Goal: Transaction & Acquisition: Book appointment/travel/reservation

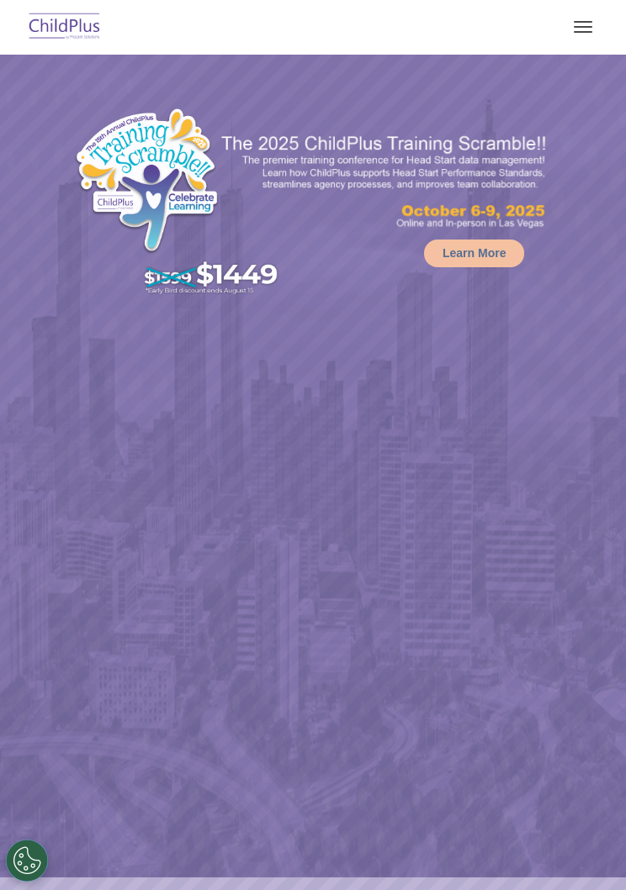
select select "MEDIUM"
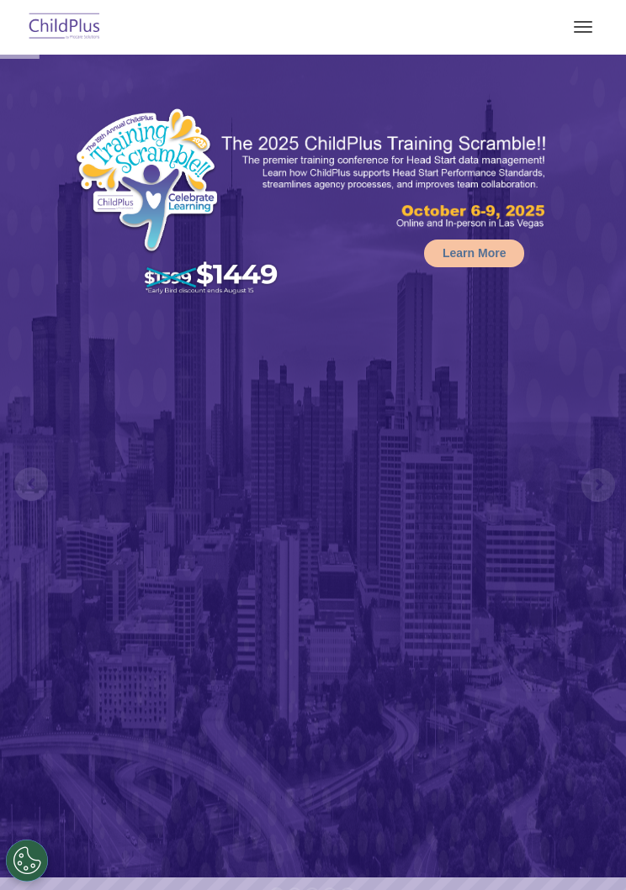
click at [578, 39] on button "button" at bounding box center [582, 26] width 35 height 27
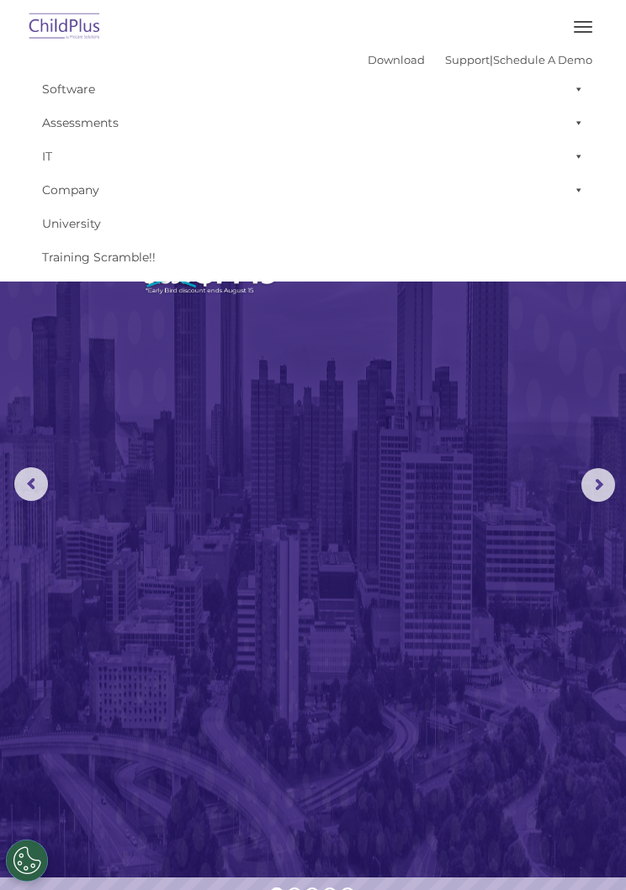
click at [367, 61] on link "Download" at bounding box center [395, 59] width 57 height 13
click at [588, 26] on span "button" at bounding box center [582, 27] width 18 height 2
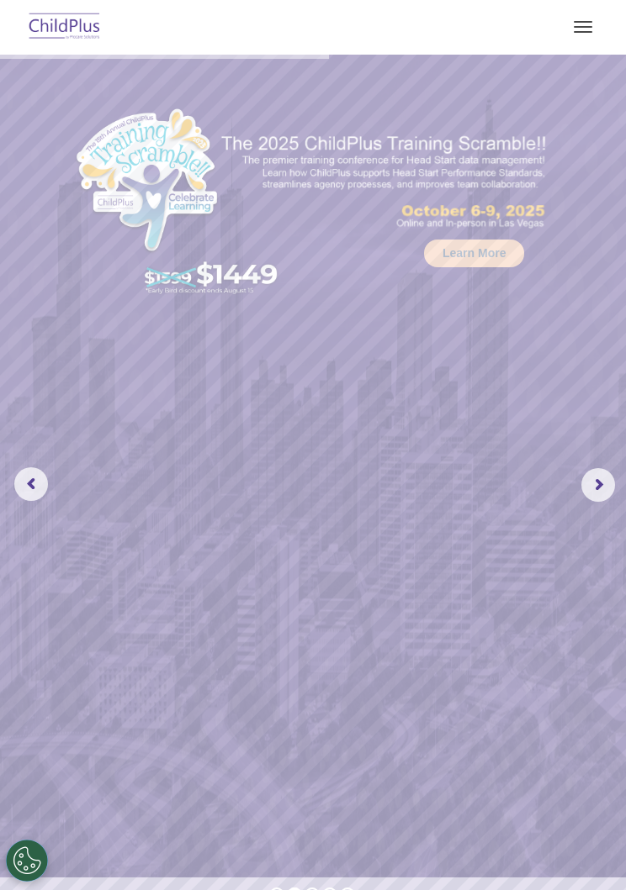
click at [587, 35] on button "button" at bounding box center [582, 26] width 35 height 27
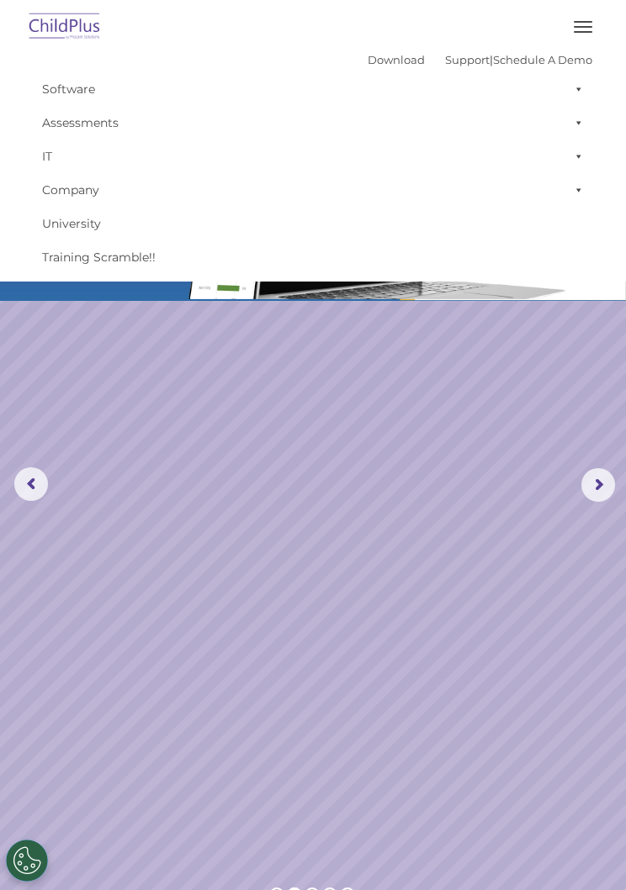
click at [110, 134] on link "Assessments" at bounding box center [313, 123] width 558 height 34
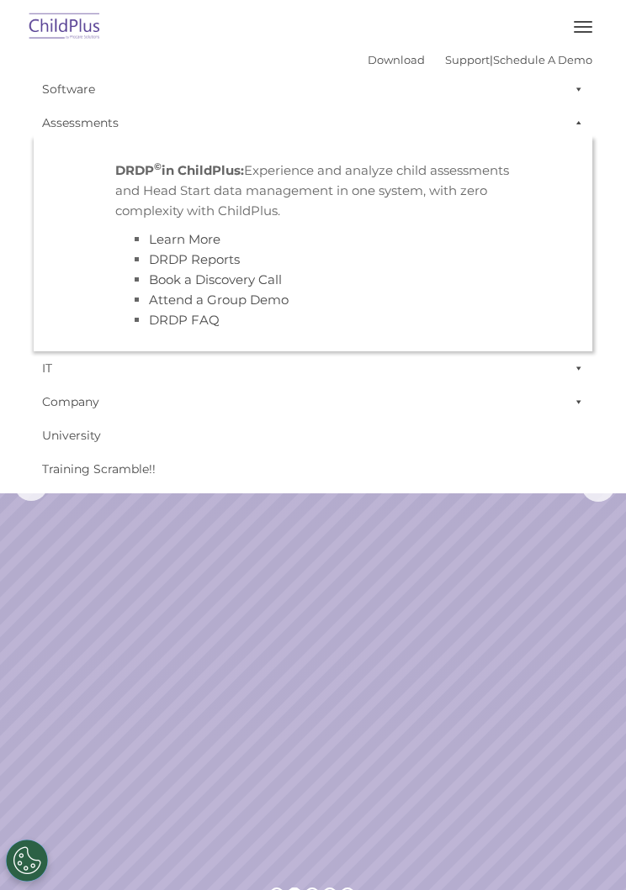
click at [303, 413] on link "Company" at bounding box center [313, 402] width 558 height 34
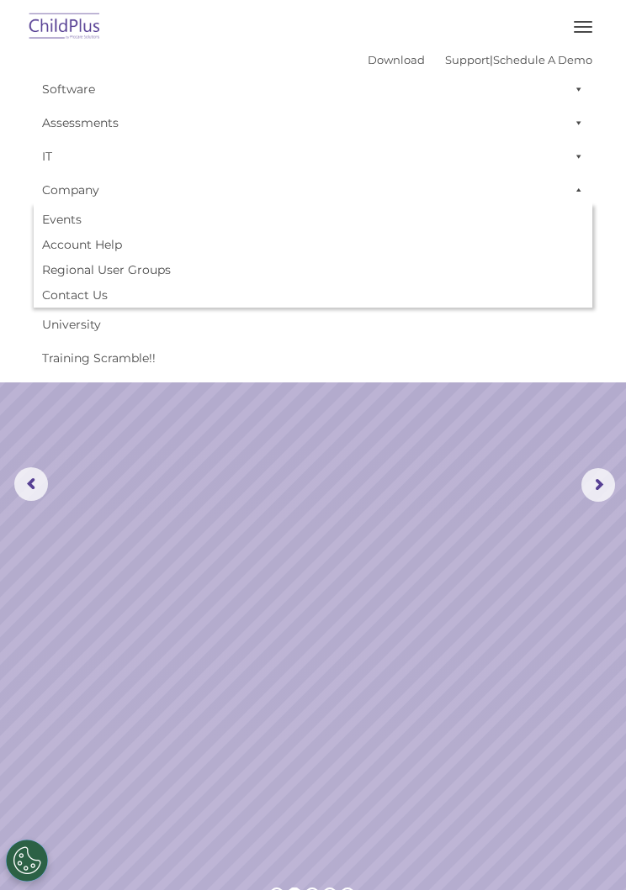
click at [229, 462] on rs-slide "Request a Demo The Future of ChildPlus is Here! Boost your productivity and str…" at bounding box center [313, 485] width 626 height 861
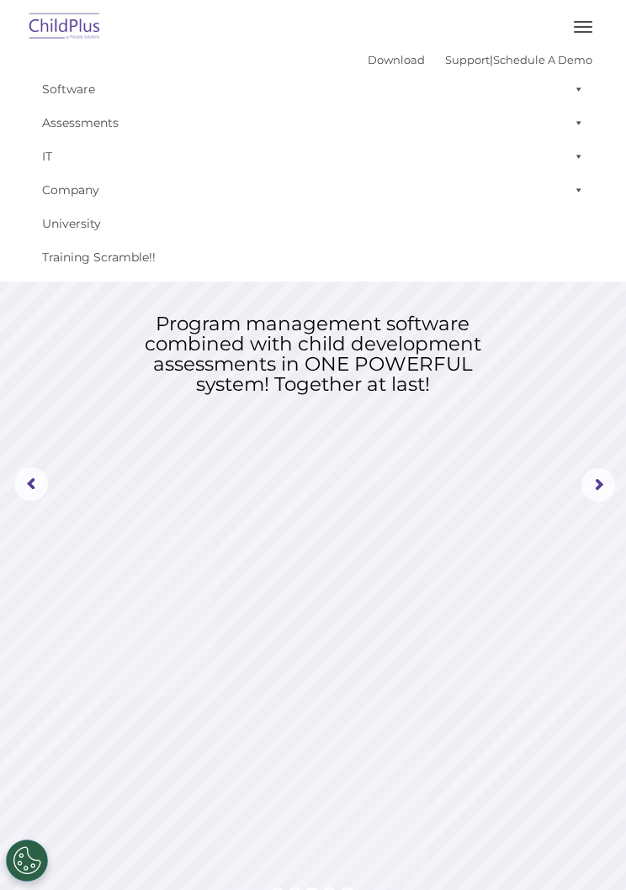
click at [576, 23] on button "button" at bounding box center [582, 26] width 35 height 27
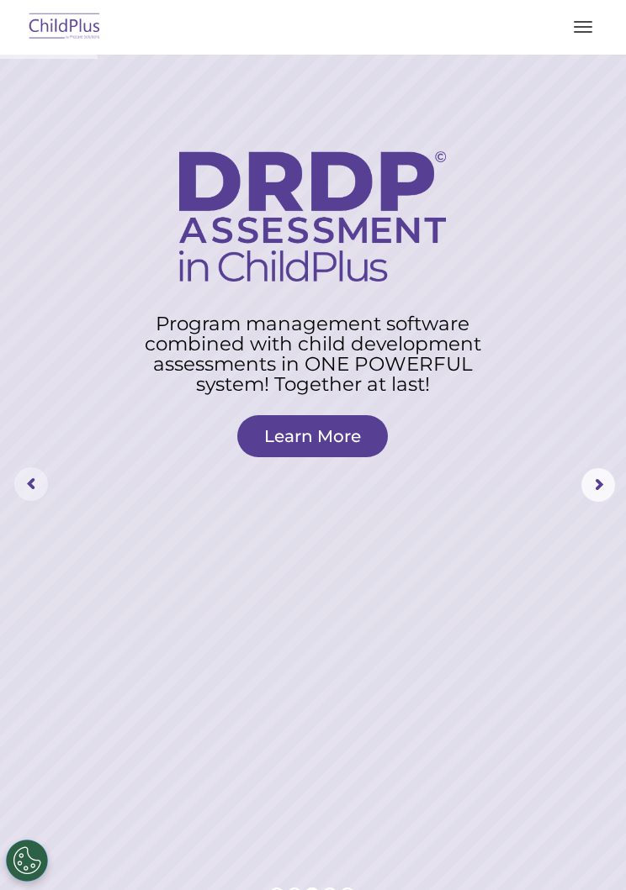
click at [37, 493] on rs-arrow at bounding box center [31, 484] width 34 height 34
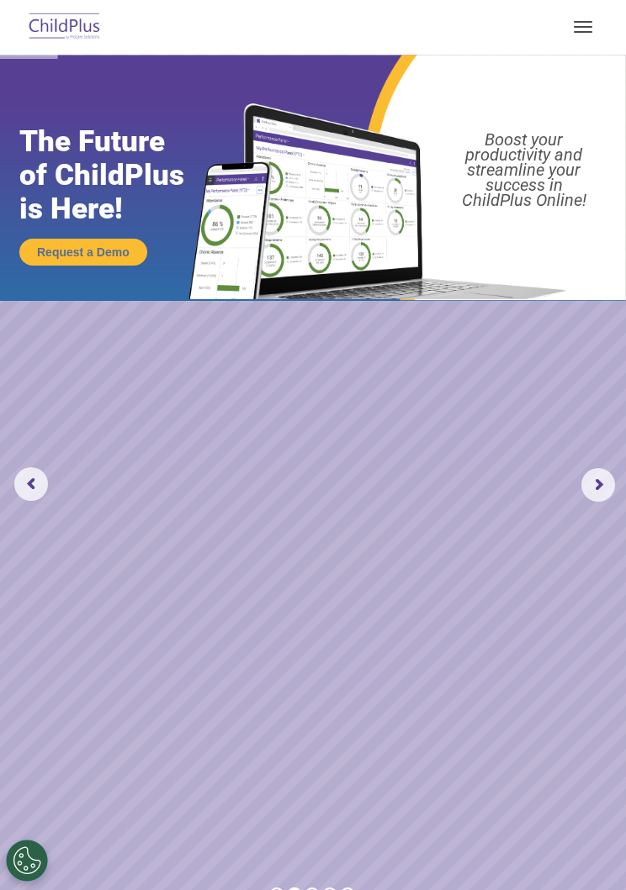
click at [589, 35] on button "button" at bounding box center [582, 26] width 35 height 27
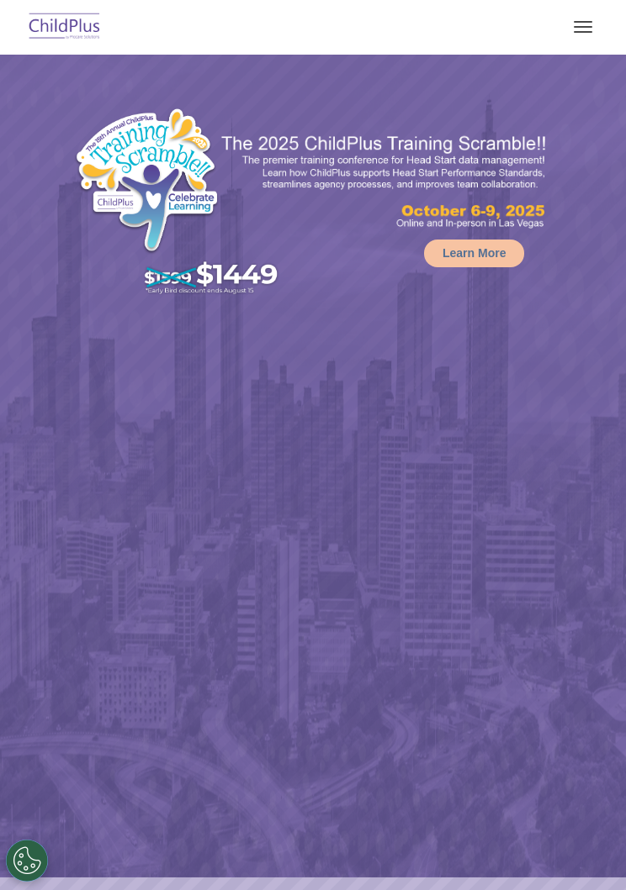
select select "MEDIUM"
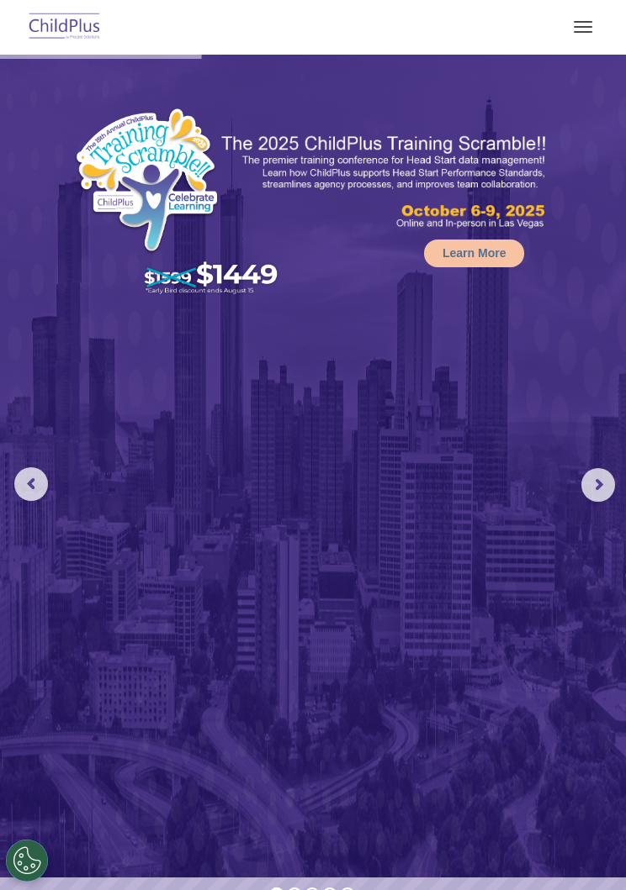
click at [575, 33] on button "button" at bounding box center [582, 26] width 35 height 27
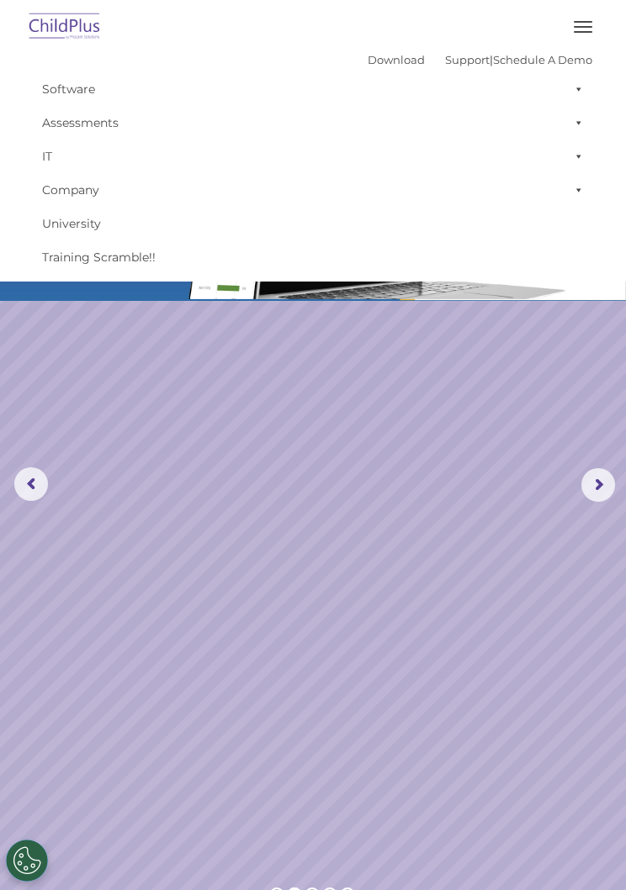
click at [114, 133] on link "Assessments" at bounding box center [313, 123] width 558 height 34
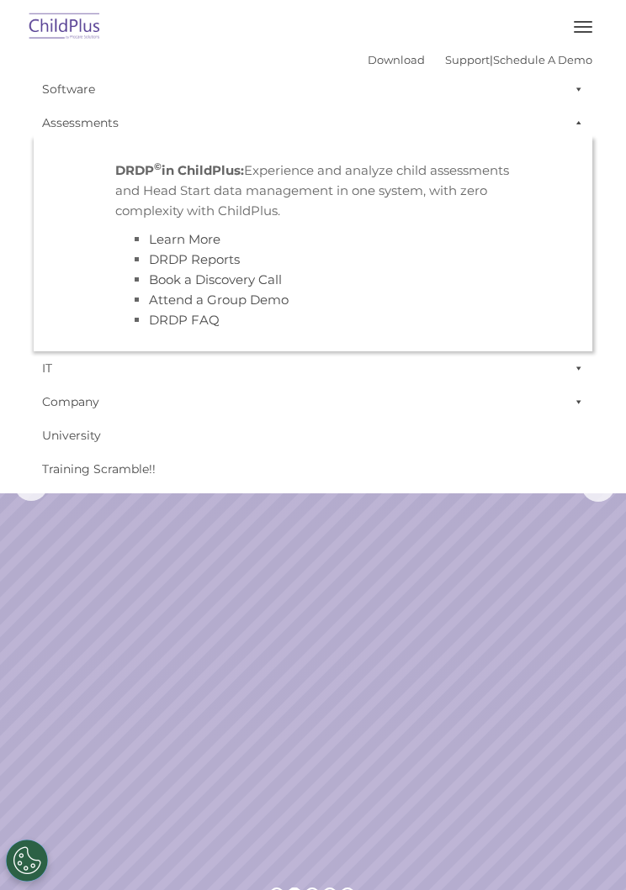
click at [70, 92] on link "Software" at bounding box center [313, 89] width 558 height 34
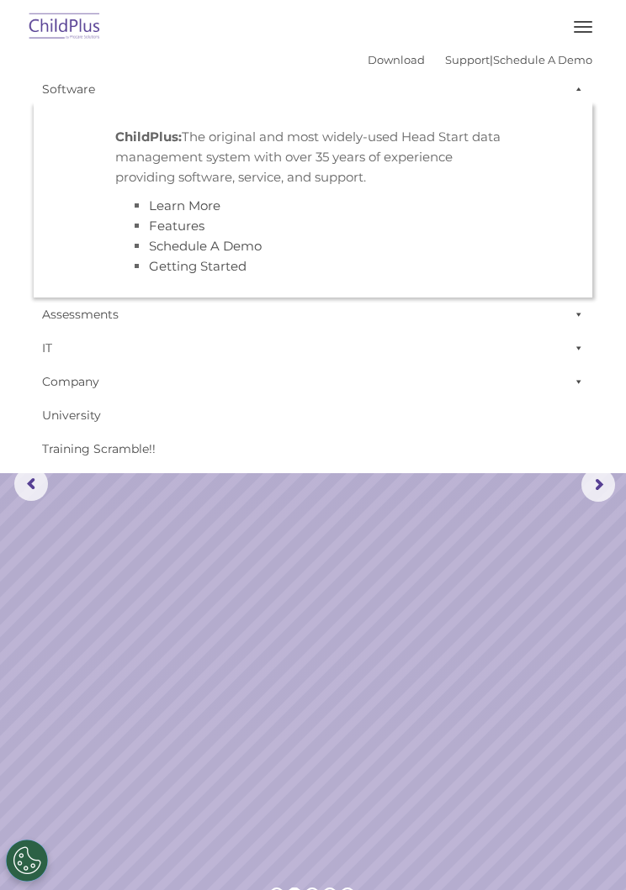
click at [104, 318] on link "Assessments" at bounding box center [313, 315] width 558 height 34
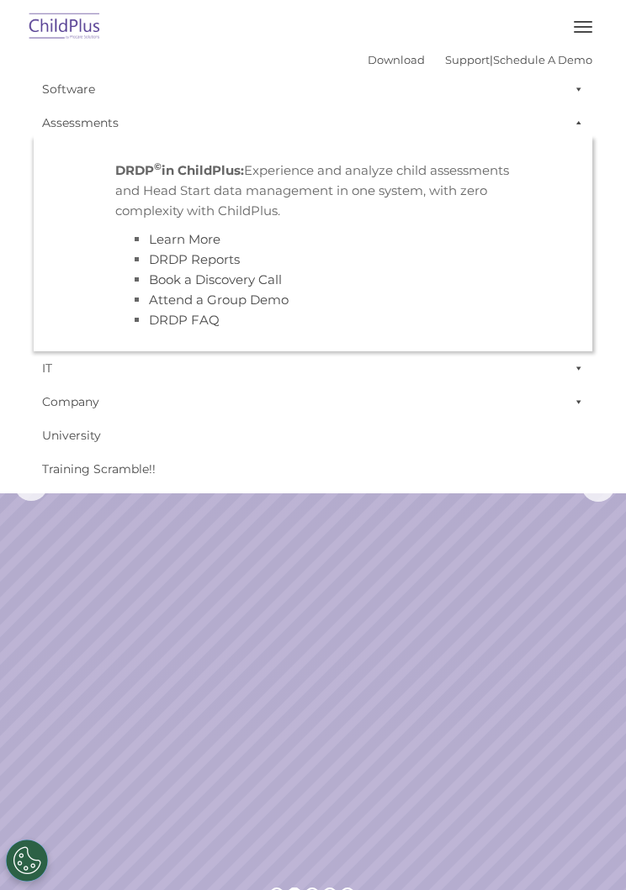
click at [83, 411] on link "Company" at bounding box center [313, 402] width 558 height 34
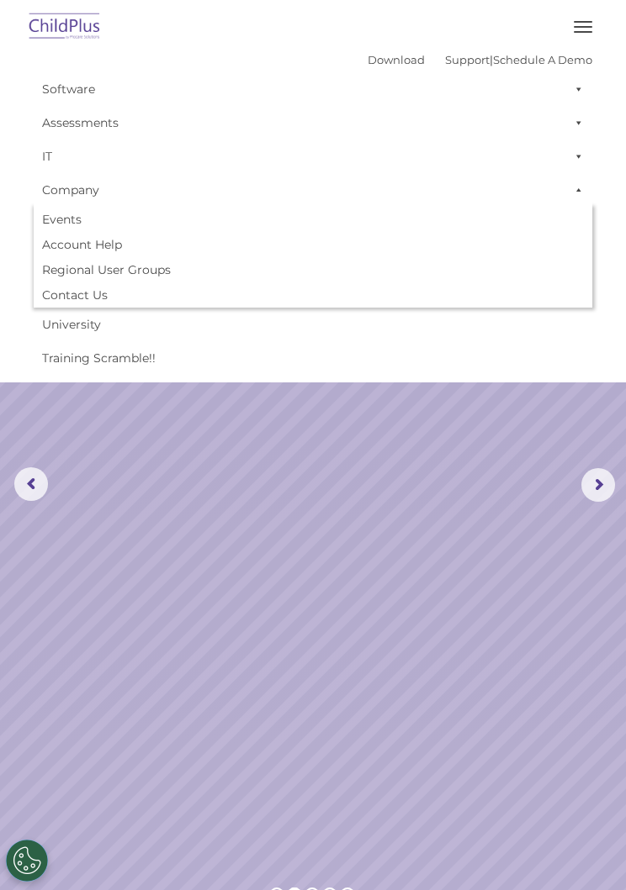
click at [84, 332] on link "University" at bounding box center [313, 325] width 558 height 34
click at [143, 354] on link "Training Scramble!!" at bounding box center [313, 358] width 558 height 34
click at [589, 28] on button "button" at bounding box center [582, 26] width 35 height 27
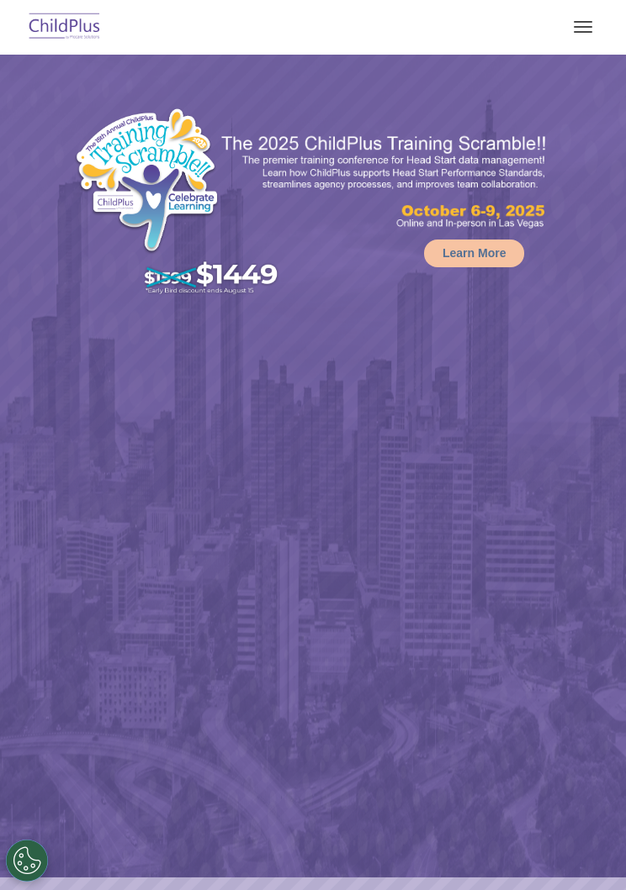
select select "MEDIUM"
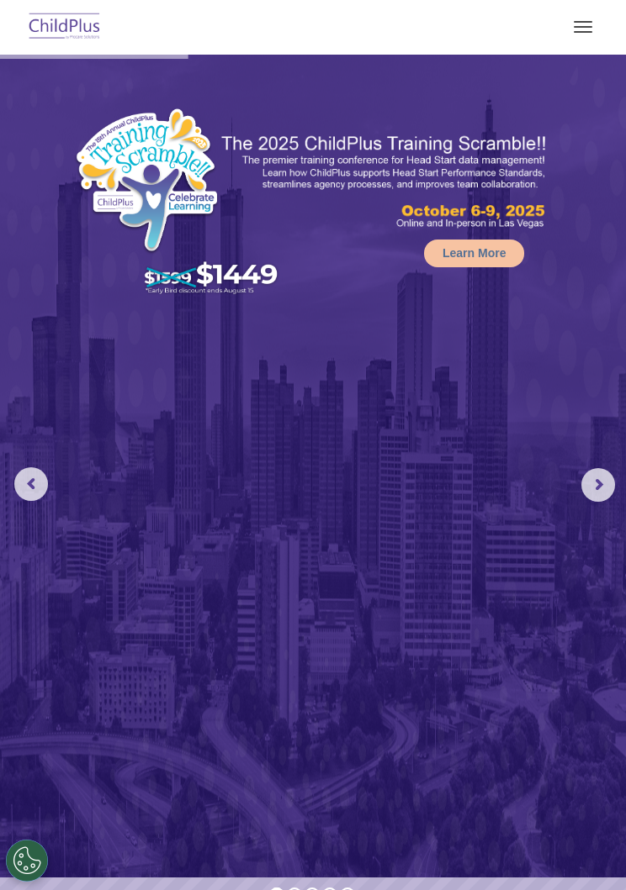
click at [578, 34] on button "button" at bounding box center [582, 26] width 35 height 27
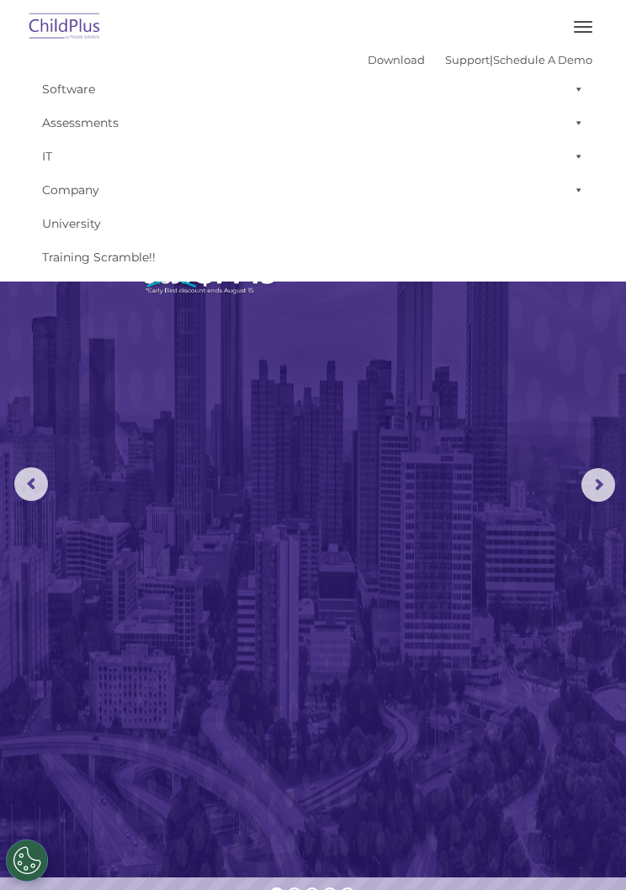
click at [481, 497] on img at bounding box center [313, 466] width 626 height 823
click at [589, 490] on rs-arrow at bounding box center [598, 485] width 34 height 34
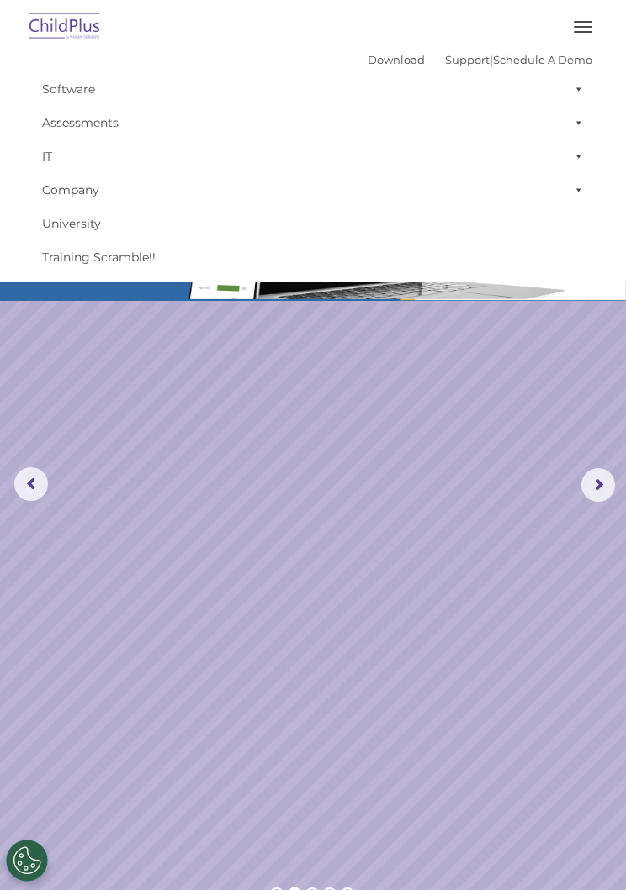
click at [581, 30] on button "button" at bounding box center [582, 26] width 35 height 27
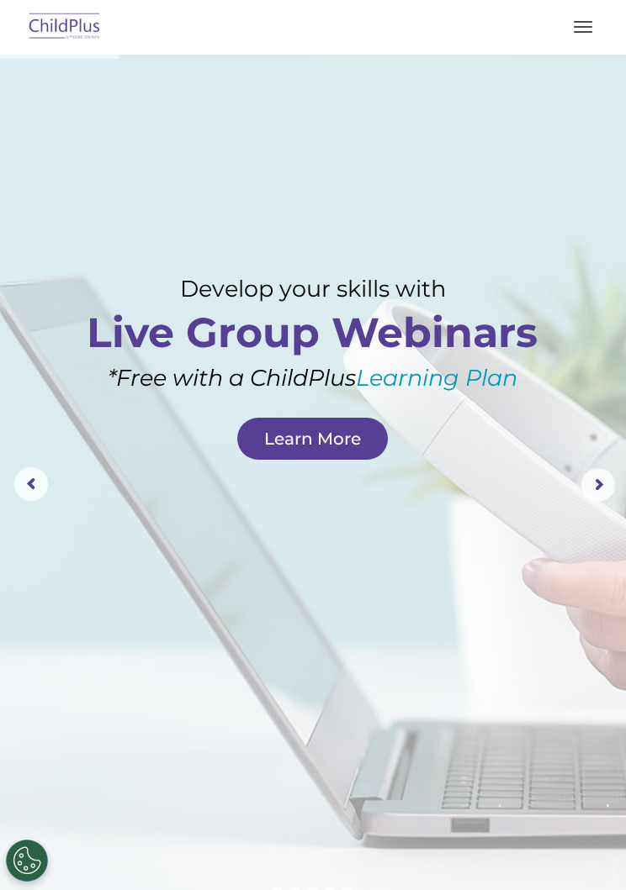
click at [69, 35] on img at bounding box center [64, 28] width 79 height 40
click at [578, 35] on button "button" at bounding box center [582, 26] width 35 height 27
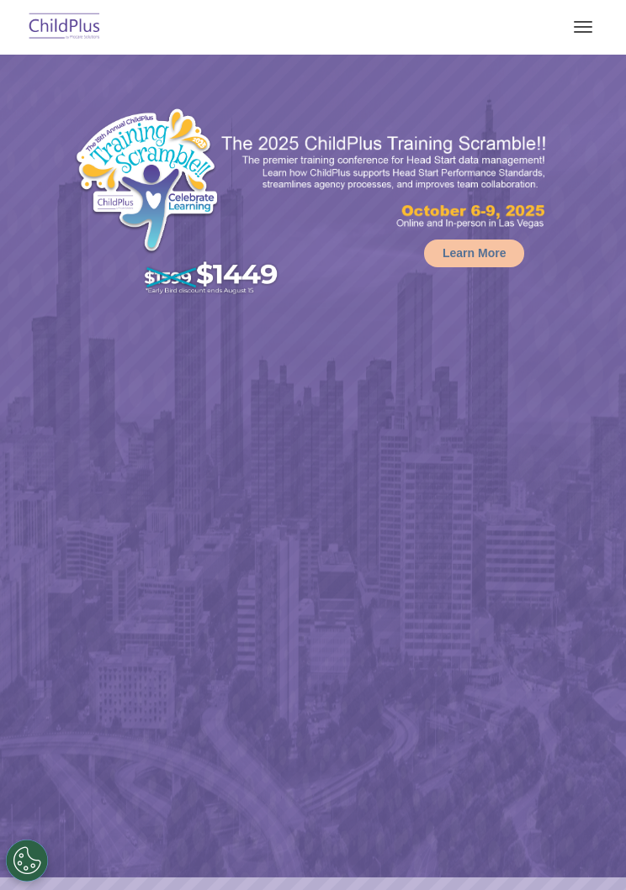
select select "MEDIUM"
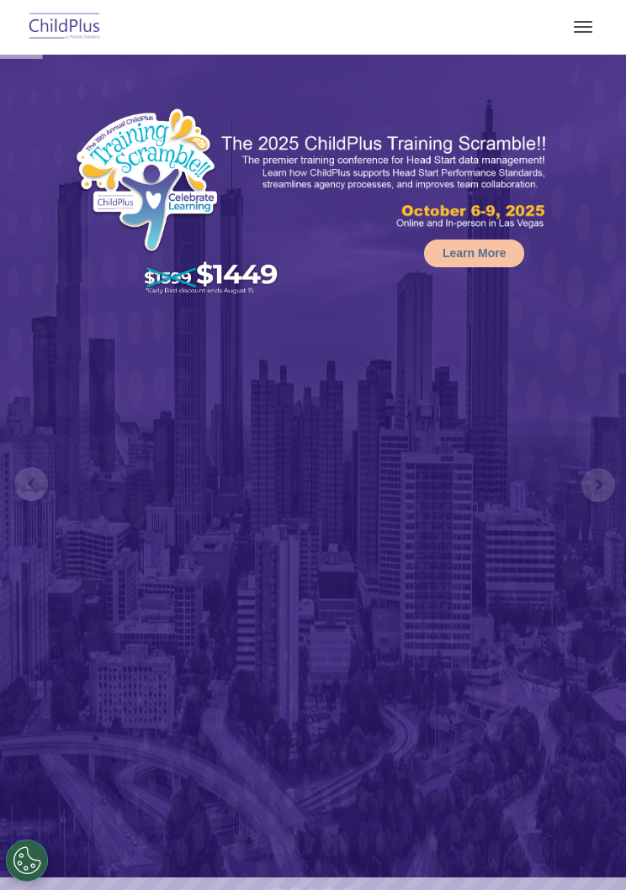
click at [580, 37] on button "button" at bounding box center [582, 26] width 35 height 27
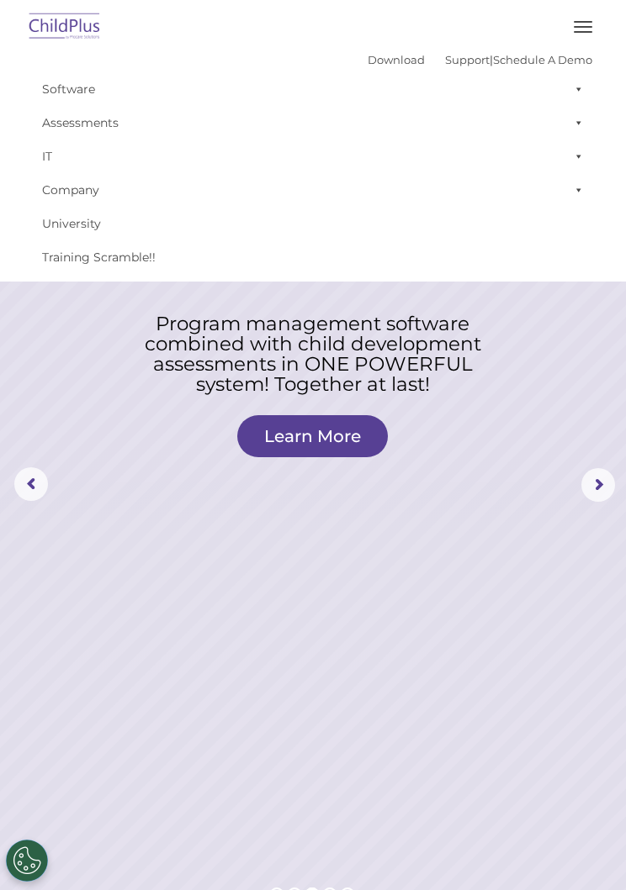
click at [578, 28] on button "button" at bounding box center [582, 26] width 35 height 27
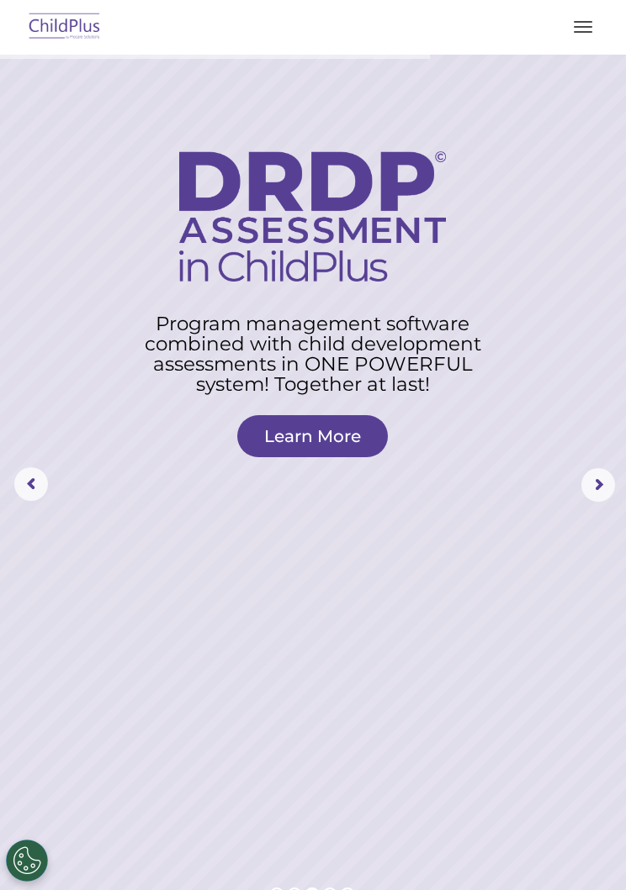
click at [567, 41] on div at bounding box center [313, 27] width 558 height 40
click at [583, 32] on span "button" at bounding box center [582, 32] width 18 height 2
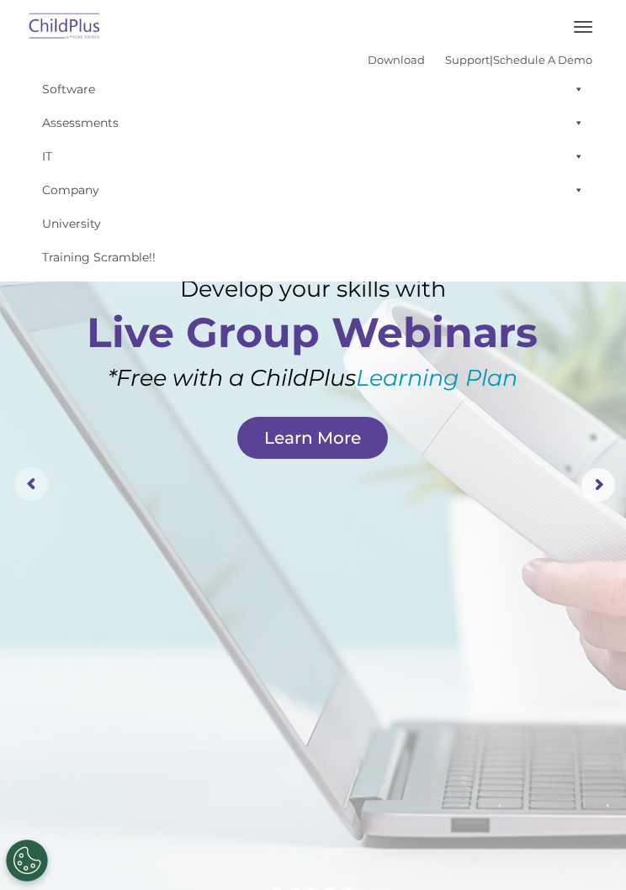
click at [38, 491] on rs-arrow at bounding box center [31, 484] width 34 height 34
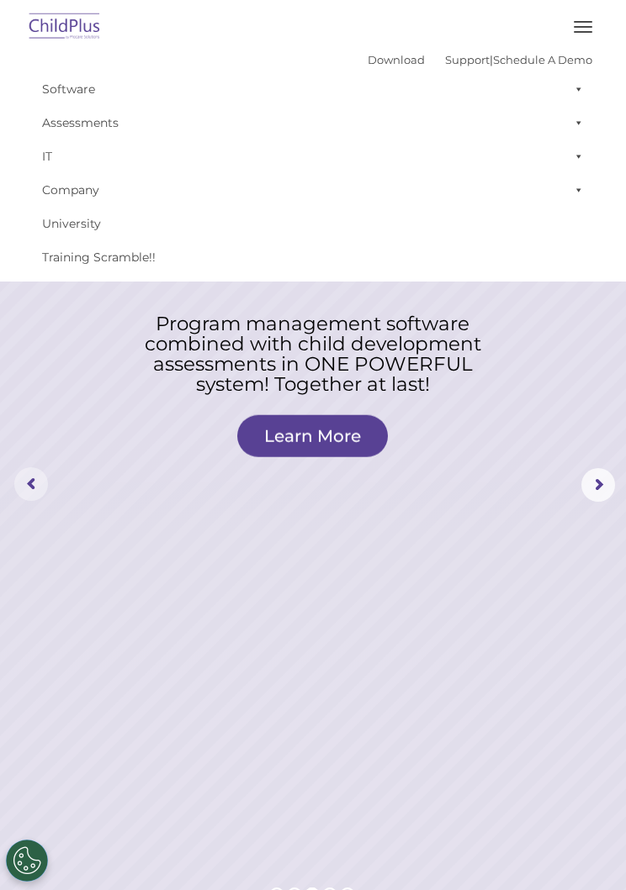
click at [43, 483] on rs-arrow at bounding box center [31, 484] width 34 height 34
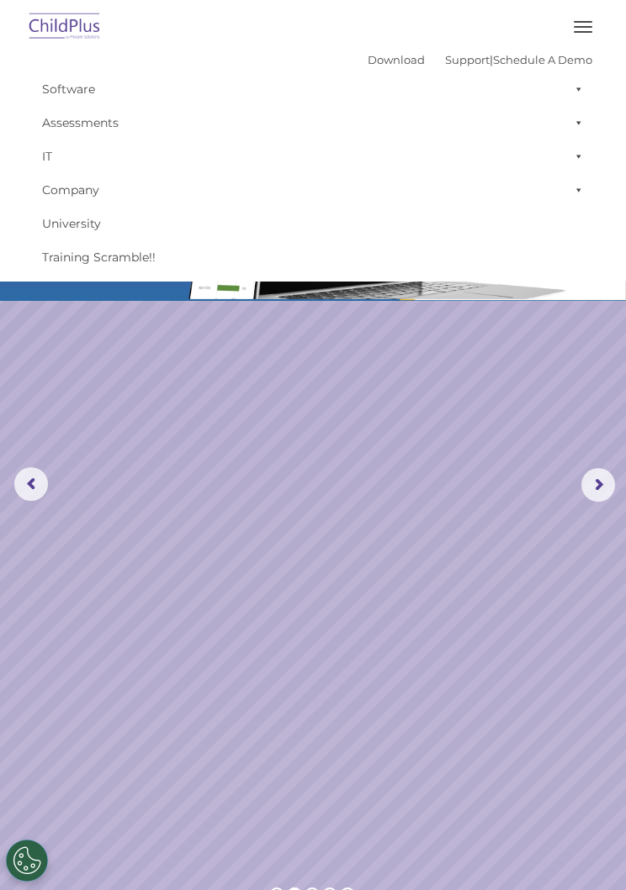
click at [74, 34] on img at bounding box center [64, 28] width 79 height 40
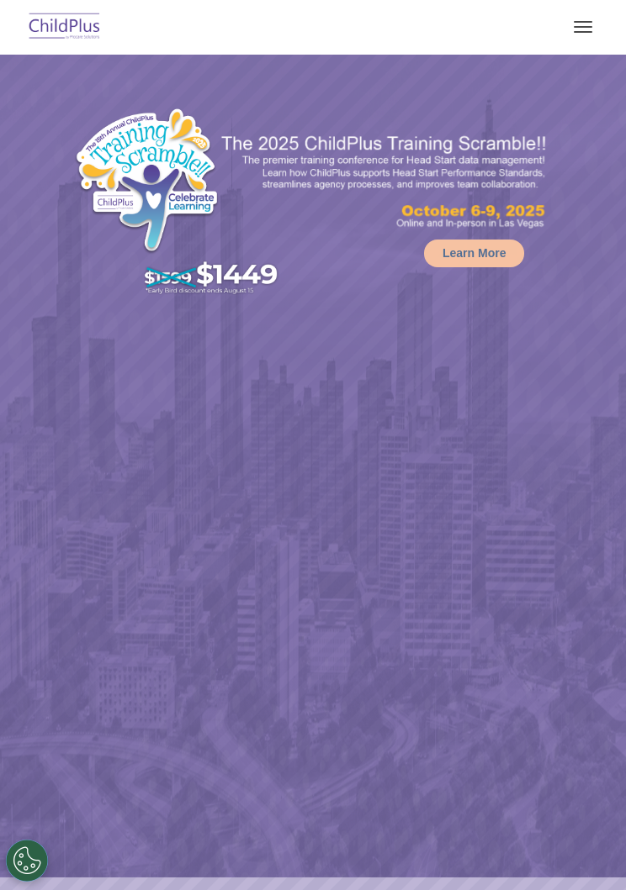
select select "MEDIUM"
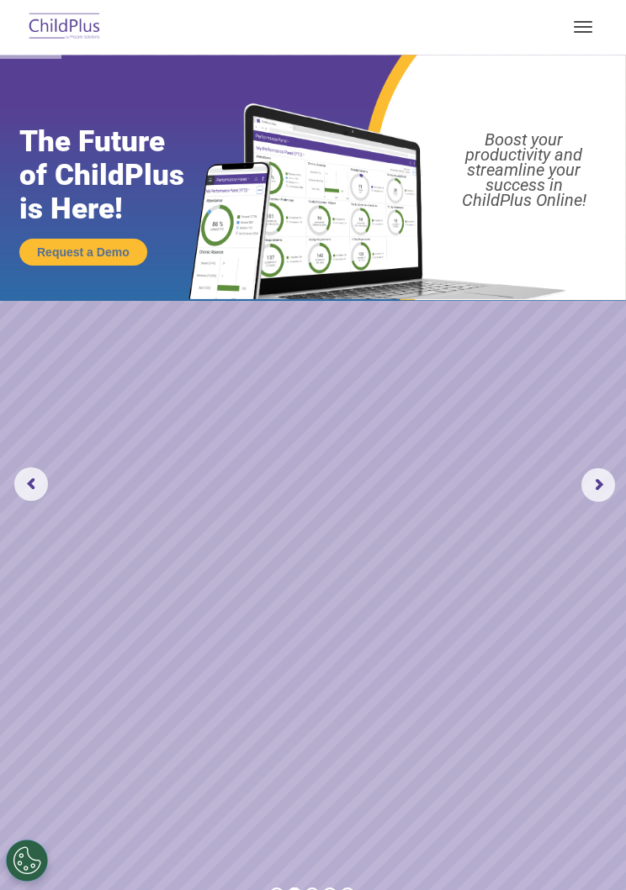
click at [580, 38] on button "button" at bounding box center [582, 26] width 35 height 27
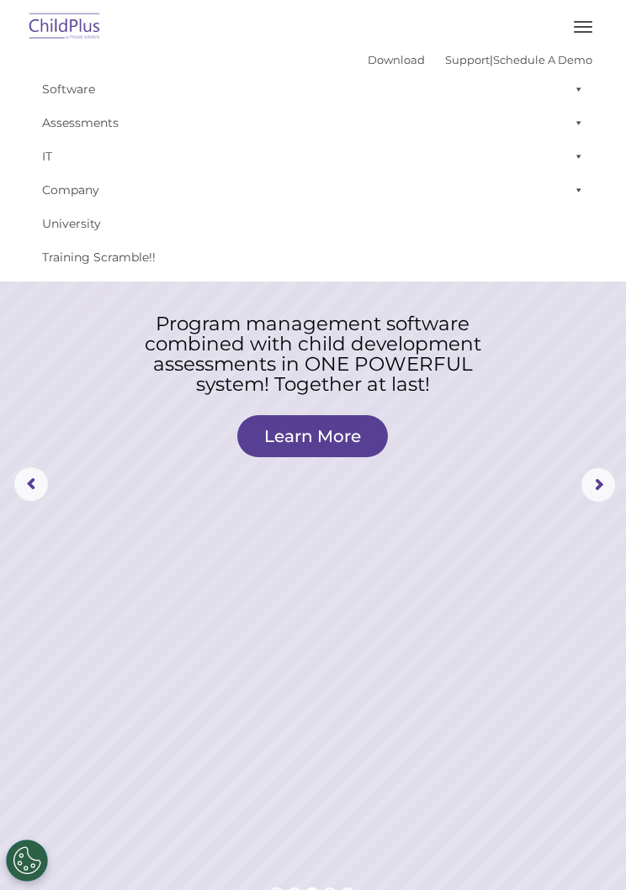
click at [575, 85] on span at bounding box center [575, 89] width 17 height 34
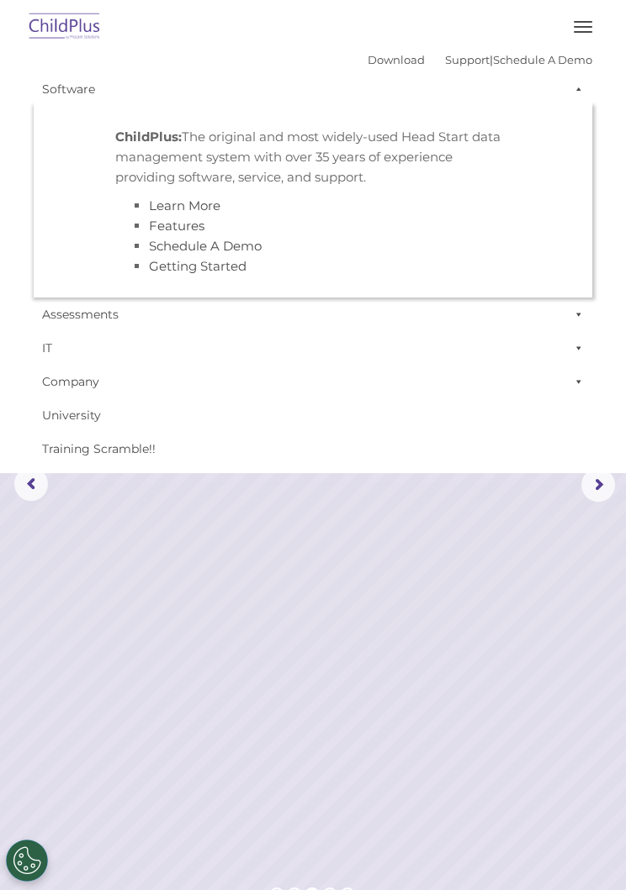
click at [387, 316] on link "Assessments" at bounding box center [313, 315] width 558 height 34
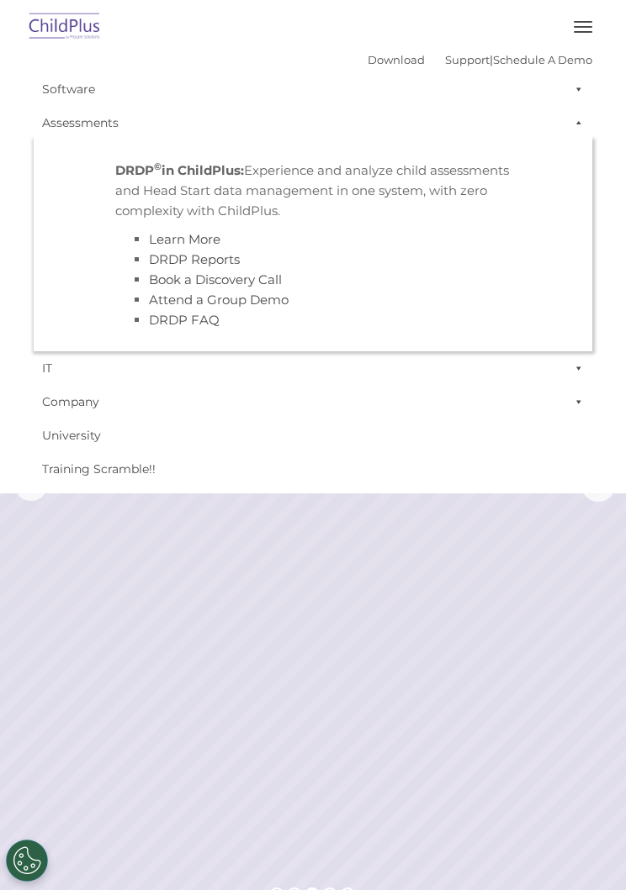
click at [580, 109] on span at bounding box center [575, 123] width 17 height 34
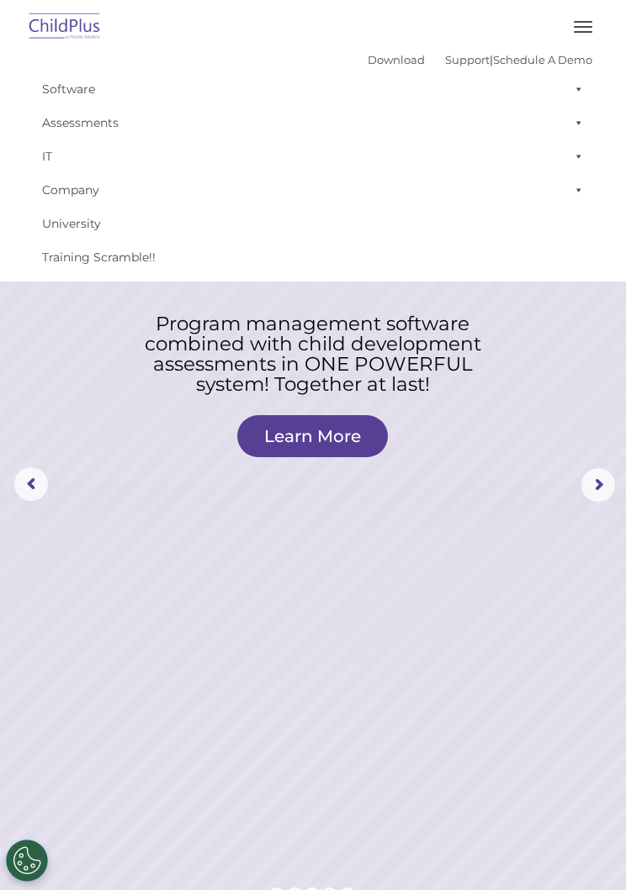
click at [580, 126] on span at bounding box center [575, 123] width 17 height 34
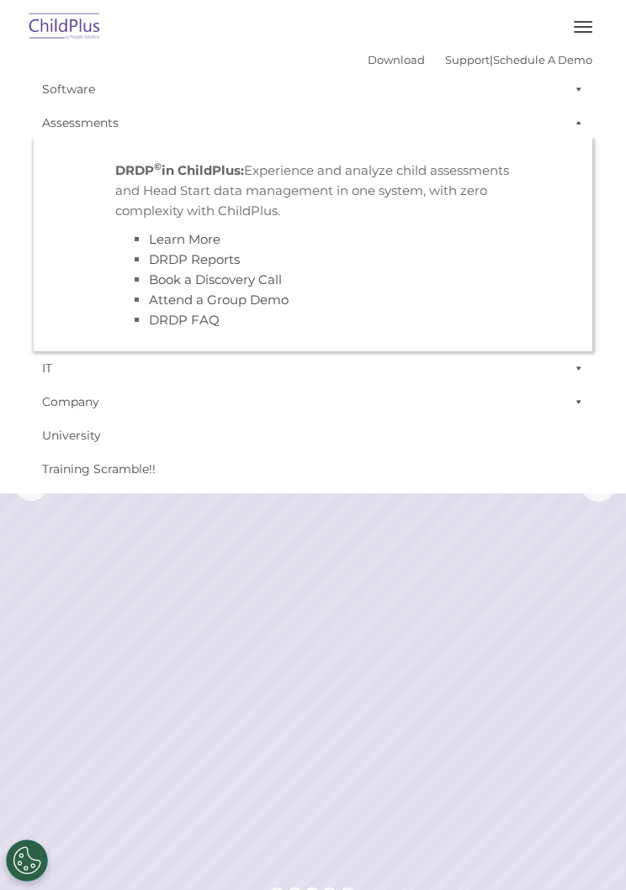
click at [402, 364] on link "IT" at bounding box center [313, 368] width 558 height 34
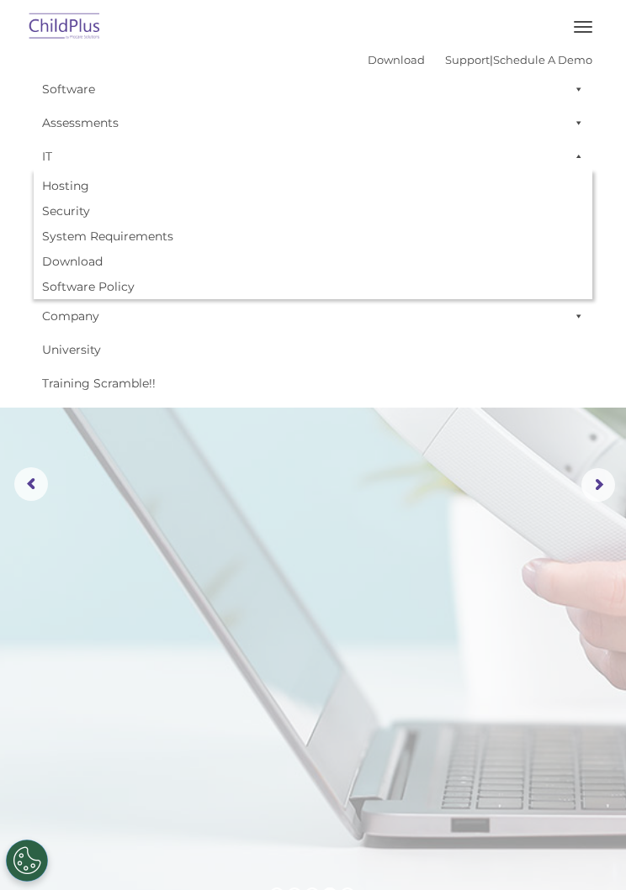
click at [34, 489] on rs-arrow at bounding box center [31, 484] width 34 height 34
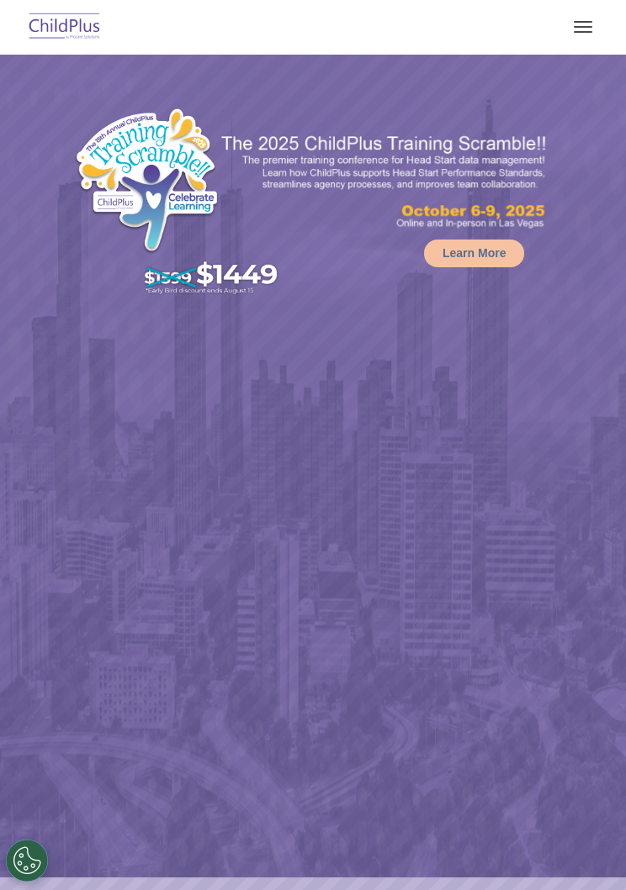
select select "MEDIUM"
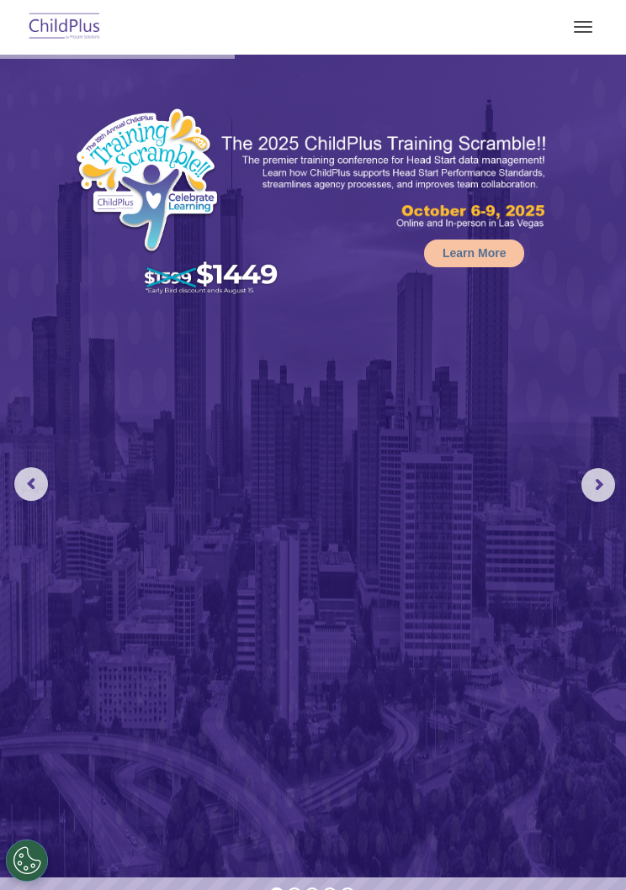
click at [576, 30] on button "button" at bounding box center [582, 26] width 35 height 27
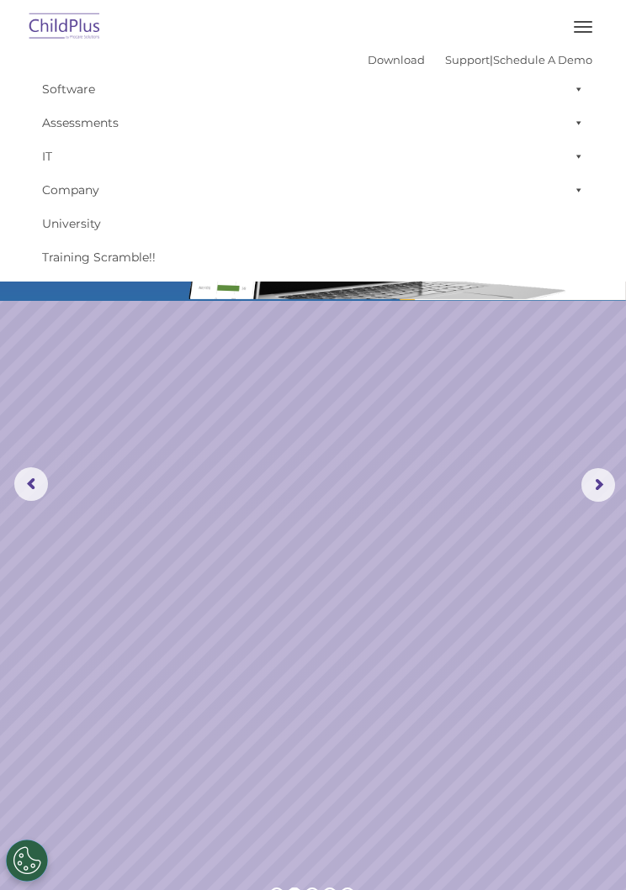
click at [583, 18] on button "button" at bounding box center [582, 26] width 35 height 27
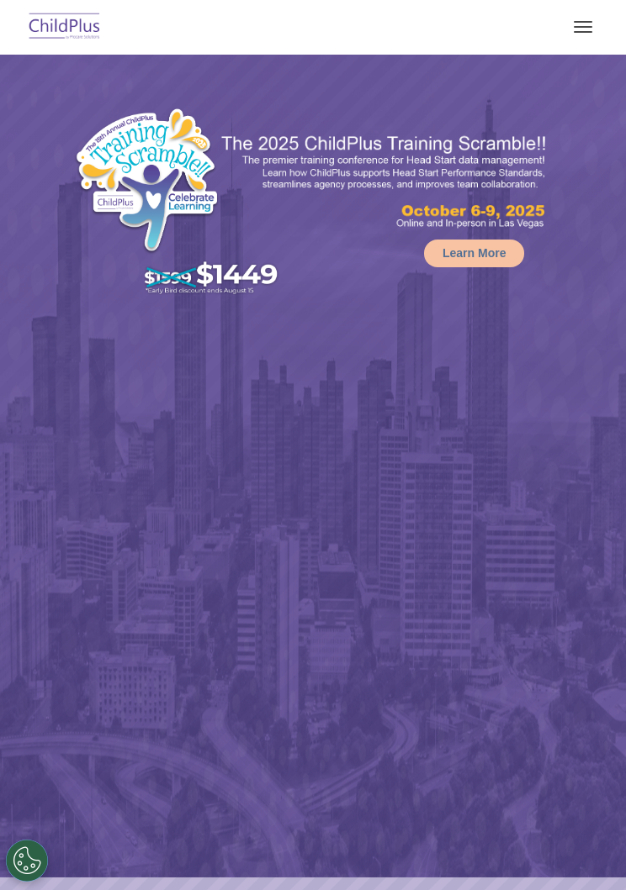
select select "MEDIUM"
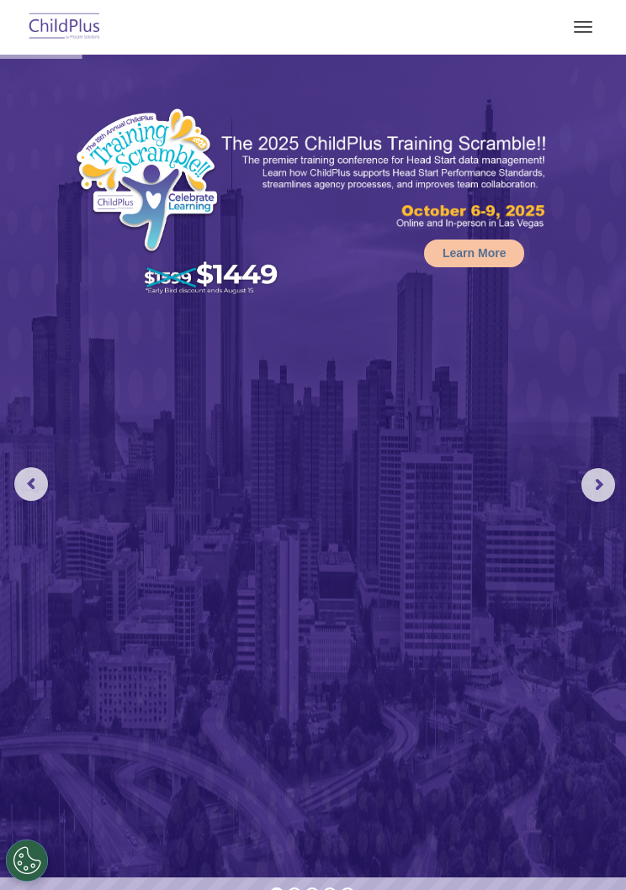
click at [39, 865] on button "Cookies Settings" at bounding box center [27, 861] width 42 height 42
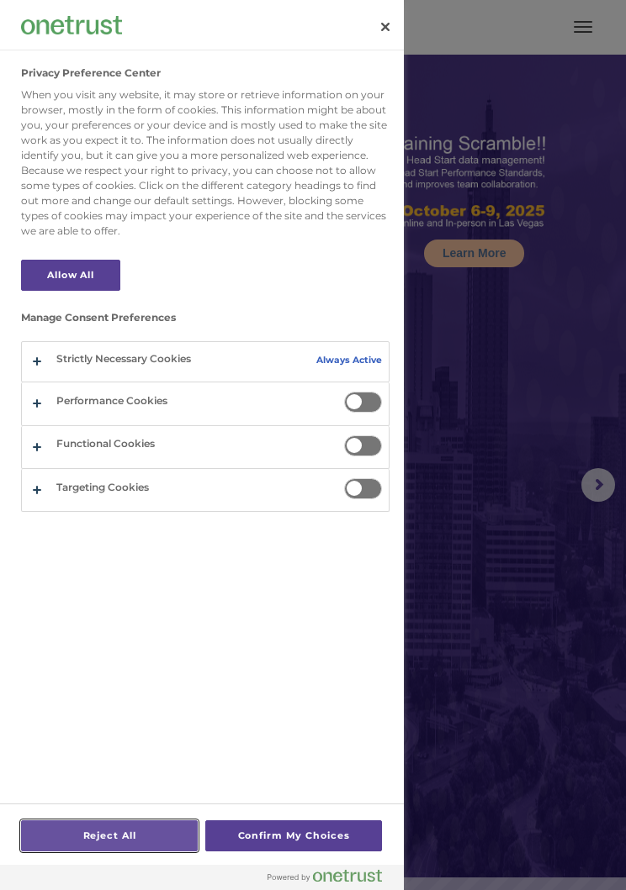
click at [143, 835] on button "Reject All" at bounding box center [109, 836] width 177 height 31
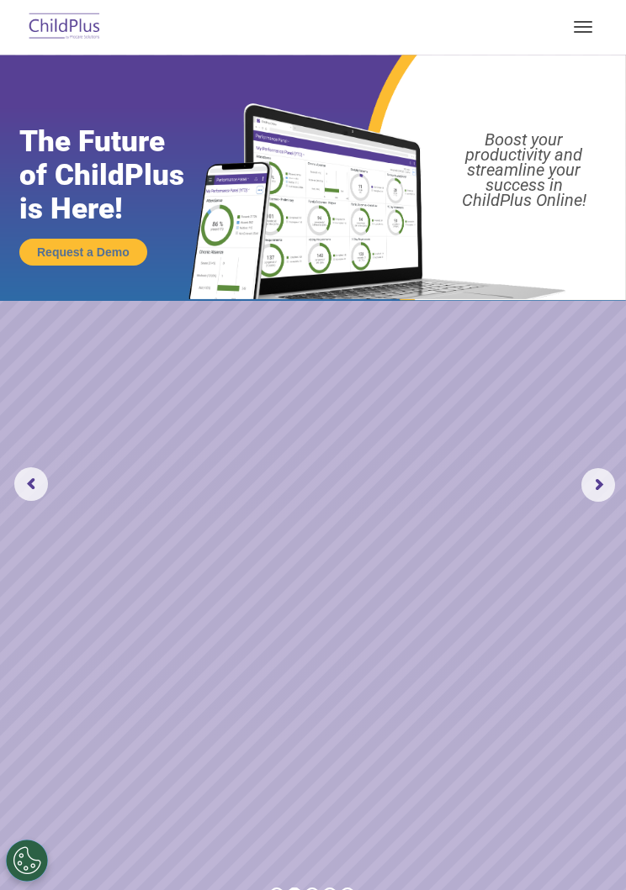
click at [578, 36] on button "button" at bounding box center [582, 26] width 35 height 27
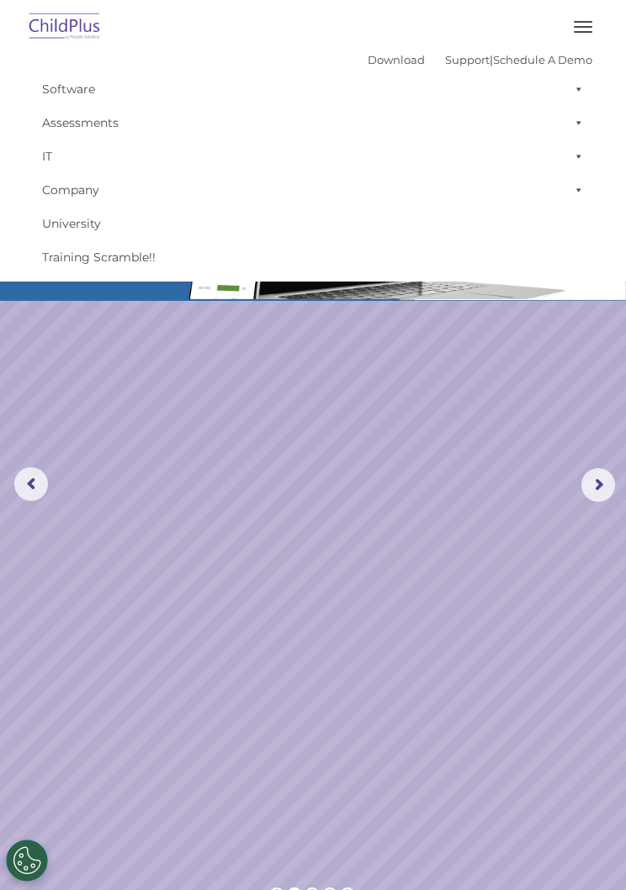
click at [582, 197] on span at bounding box center [575, 190] width 17 height 34
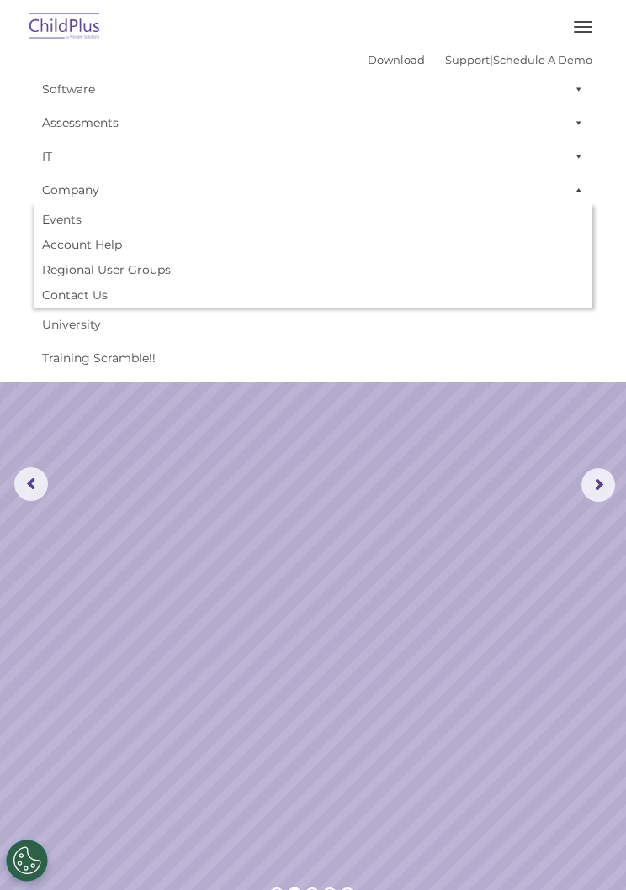
click at [150, 149] on link "IT" at bounding box center [313, 157] width 558 height 34
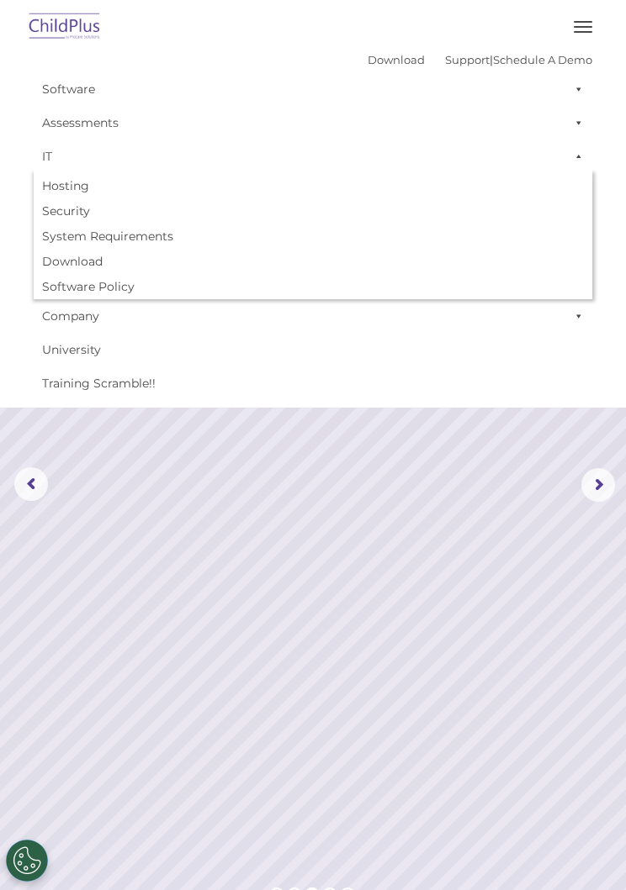
click at [171, 123] on link "Assessments" at bounding box center [313, 123] width 558 height 34
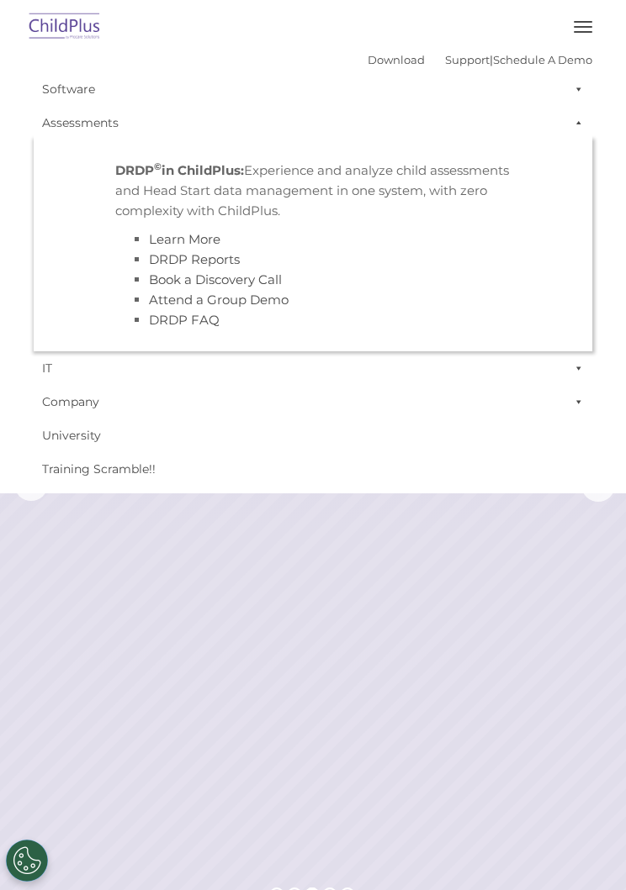
click at [66, 379] on link "IT" at bounding box center [313, 368] width 558 height 34
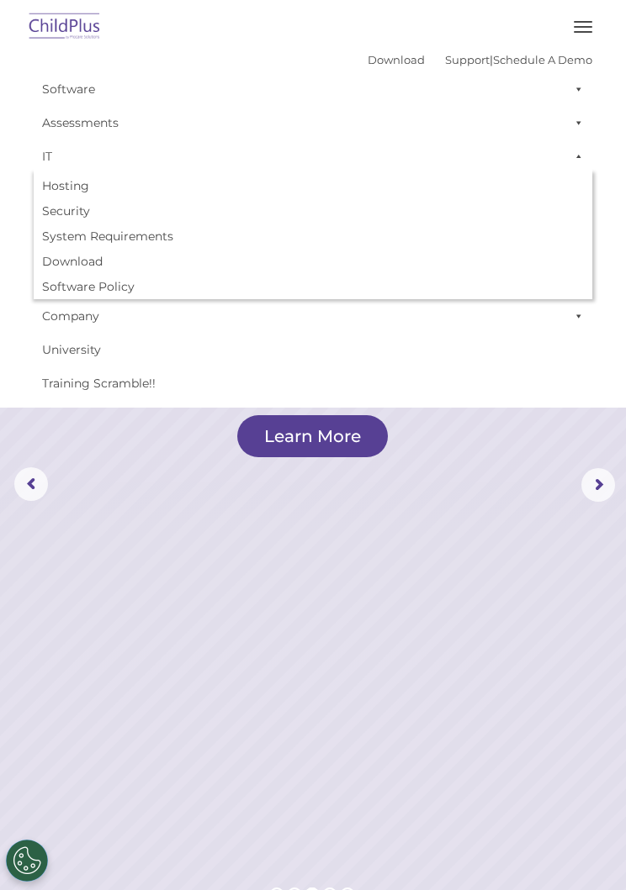
click at [77, 22] on img at bounding box center [64, 28] width 79 height 40
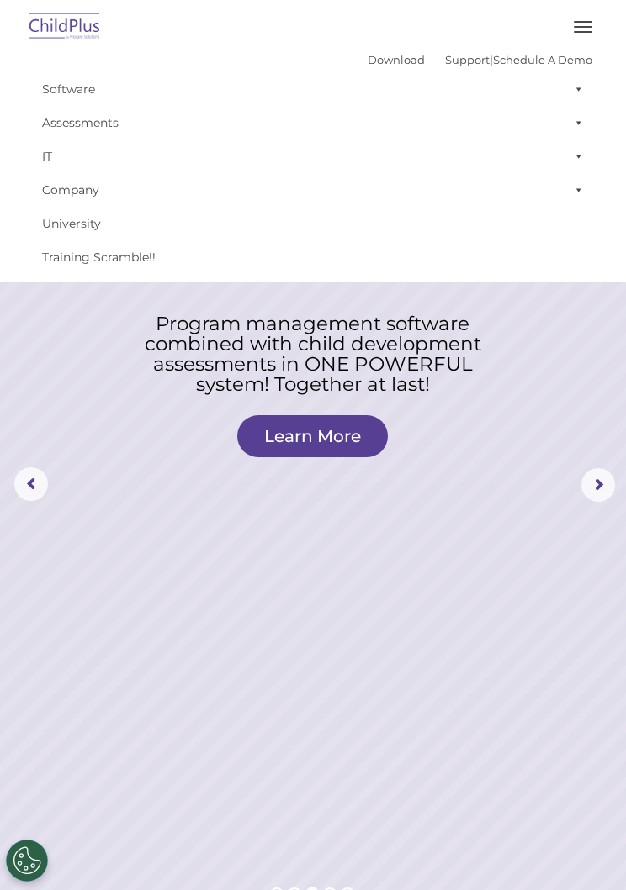
click at [91, 32] on img at bounding box center [64, 28] width 79 height 40
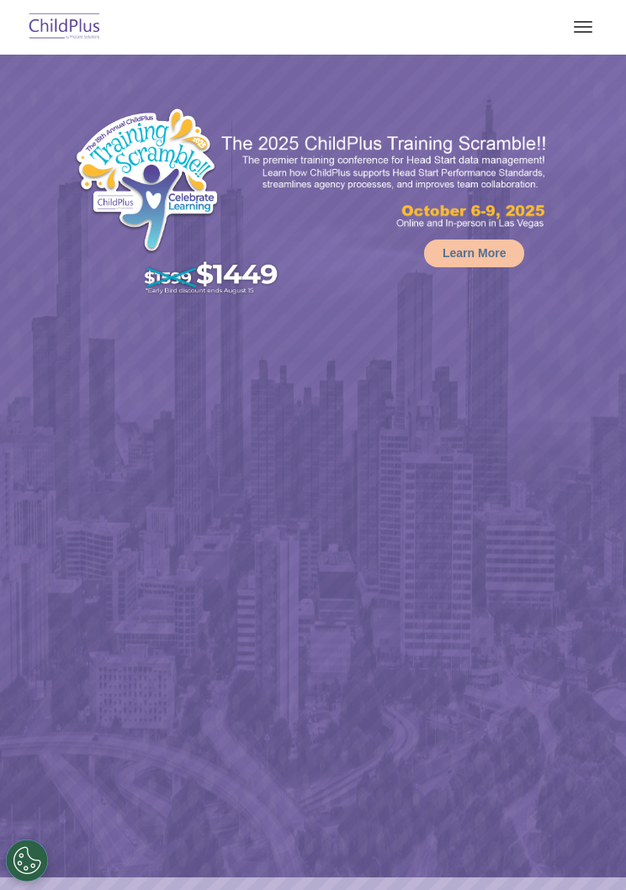
select select "MEDIUM"
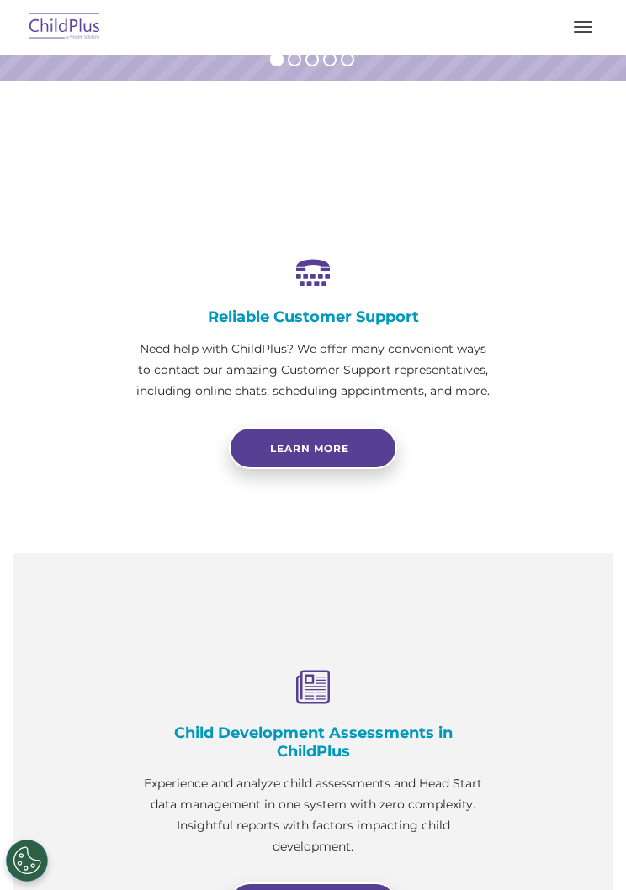
scroll to position [834, 0]
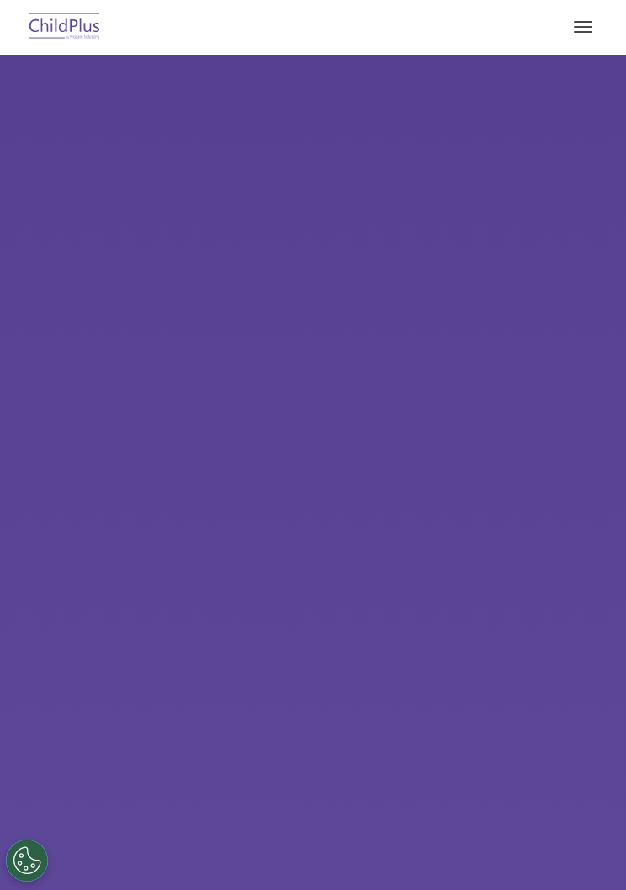
scroll to position [896, 0]
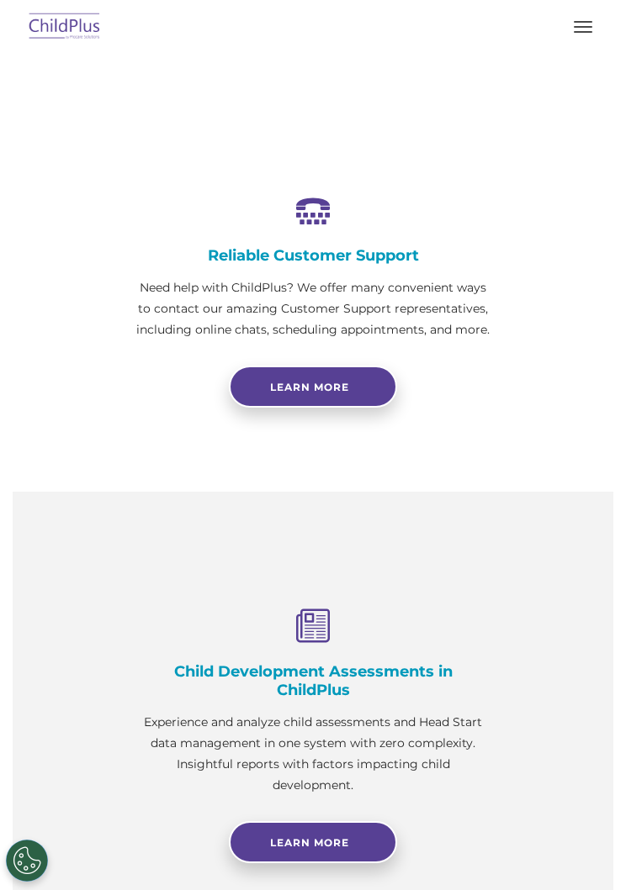
select select "MEDIUM"
click at [586, 24] on button "button" at bounding box center [582, 26] width 35 height 27
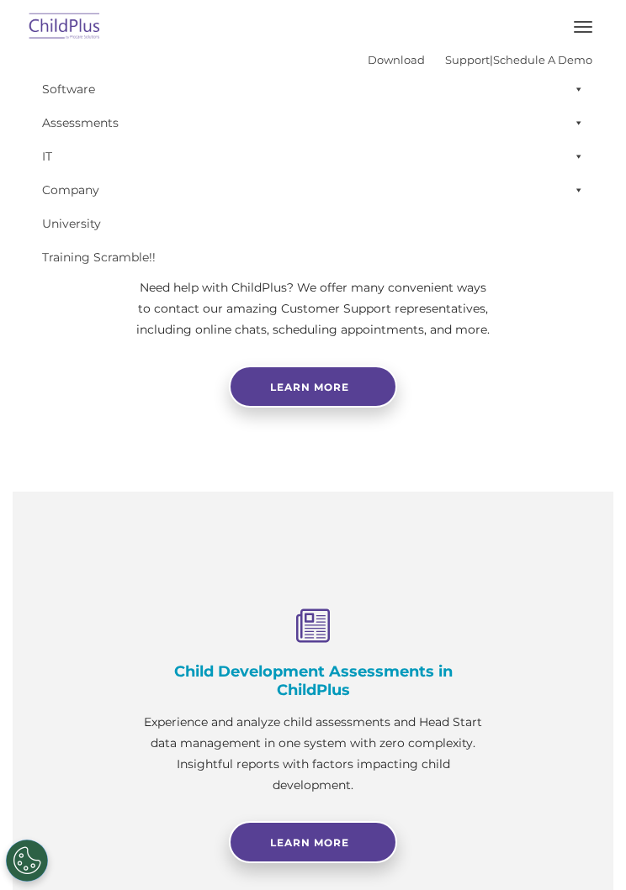
click at [562, 66] on link "Schedule A Demo" at bounding box center [542, 59] width 99 height 13
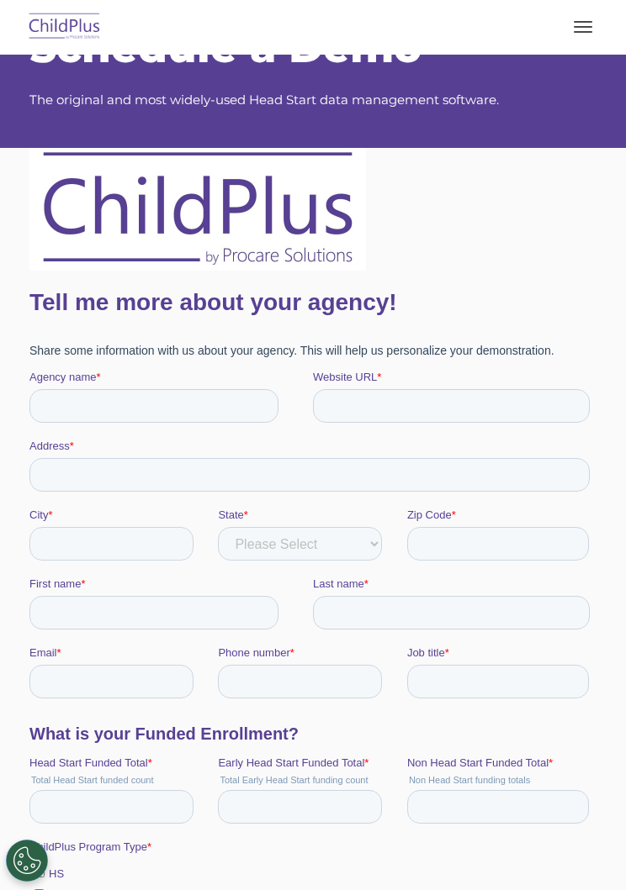
scroll to position [94, 0]
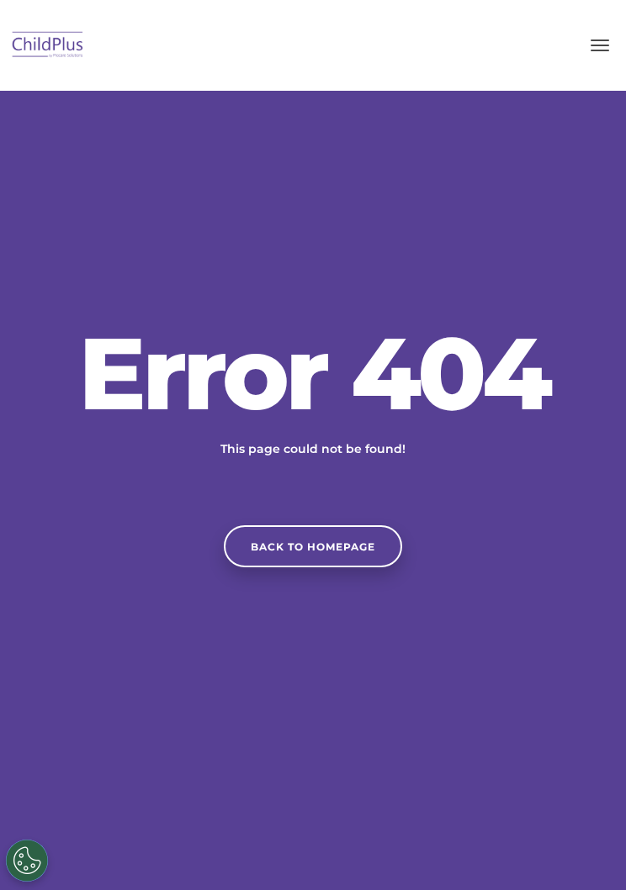
click at [378, 544] on link "Back to homepage" at bounding box center [313, 546] width 178 height 42
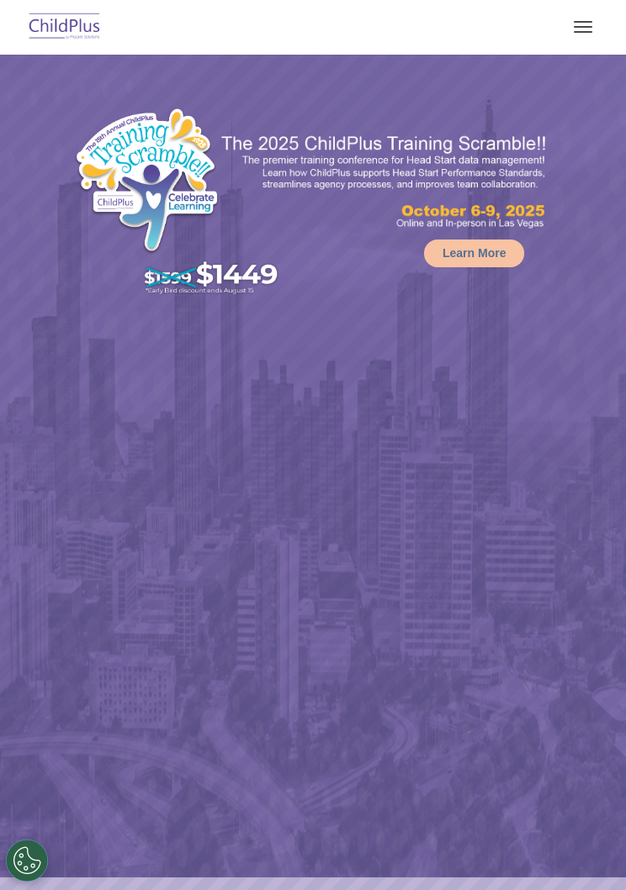
select select "MEDIUM"
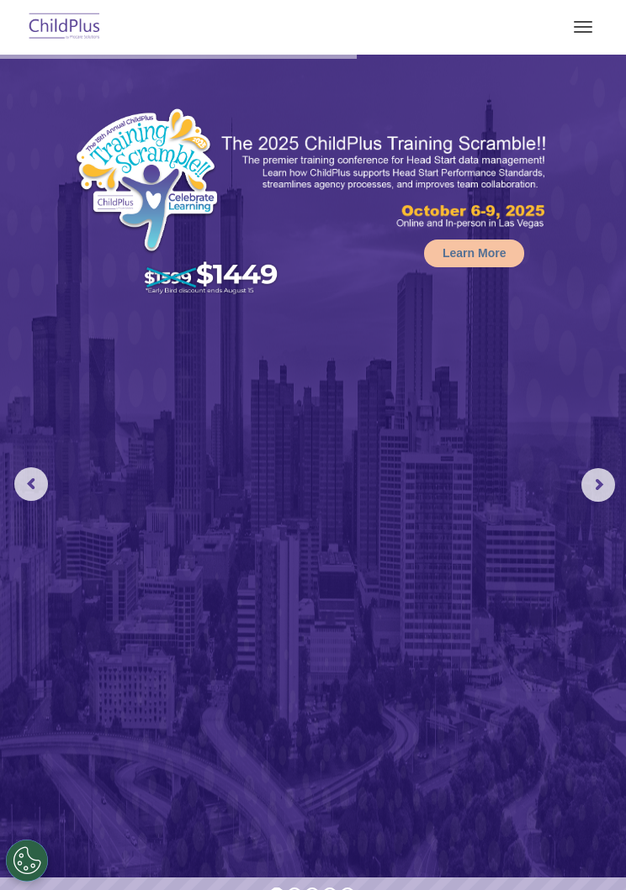
click at [584, 24] on button "button" at bounding box center [582, 26] width 35 height 27
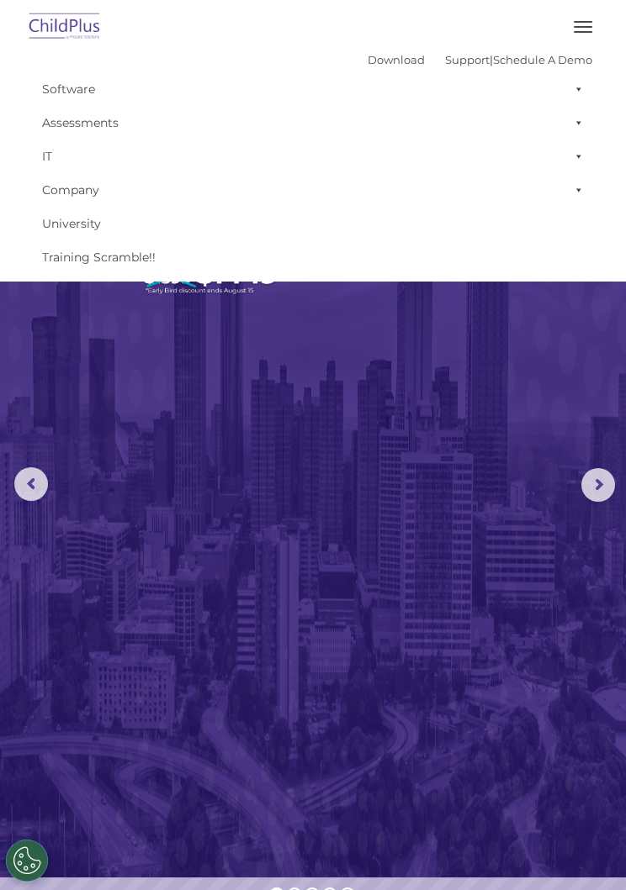
click at [445, 388] on img at bounding box center [313, 466] width 626 height 823
